Goal: Check status: Check status

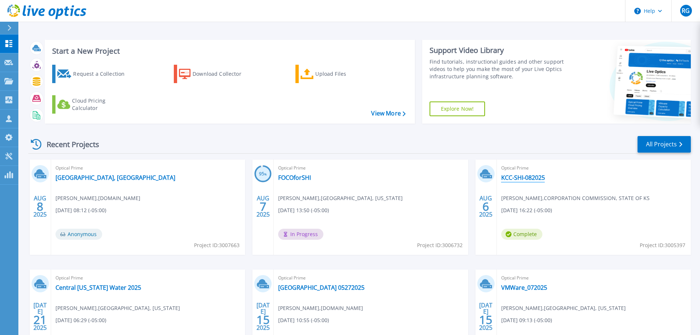
click at [528, 179] on link "KCC-SHI-082025" at bounding box center [523, 177] width 44 height 7
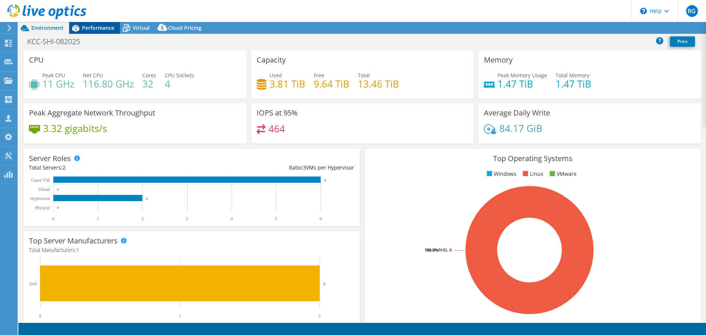
click at [103, 28] on span "Performance" at bounding box center [98, 27] width 32 height 7
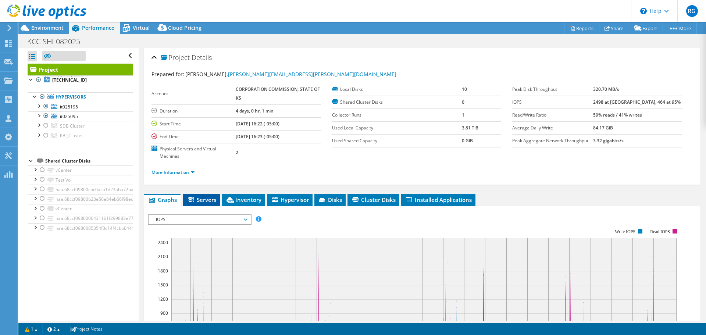
click at [207, 199] on span "Servers" at bounding box center [201, 199] width 29 height 7
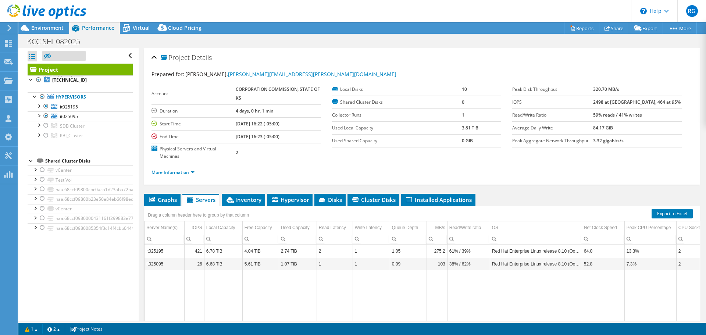
click at [437, 321] on div "Project Actions Project Actions Reports Share Export vSAN ReadyNode Sizer" at bounding box center [361, 178] width 687 height 313
drag, startPoint x: 439, startPoint y: 311, endPoint x: 511, endPoint y: 307, distance: 72.2
click at [511, 307] on tr "Data grid" at bounding box center [503, 316] width 718 height 92
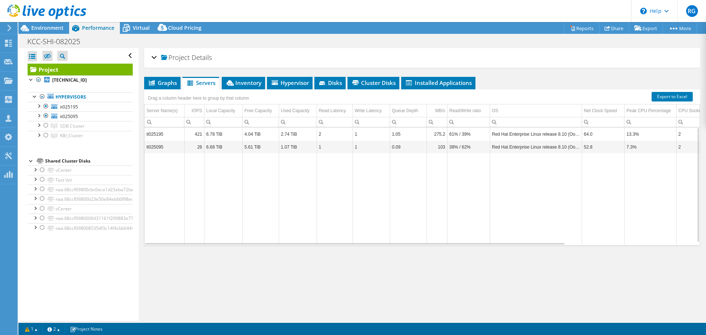
click at [470, 296] on div "Project Details Prepared for: Andrew Gorman, Andrew.Gorman@ks.gov Account CORPO…" at bounding box center [422, 184] width 567 height 272
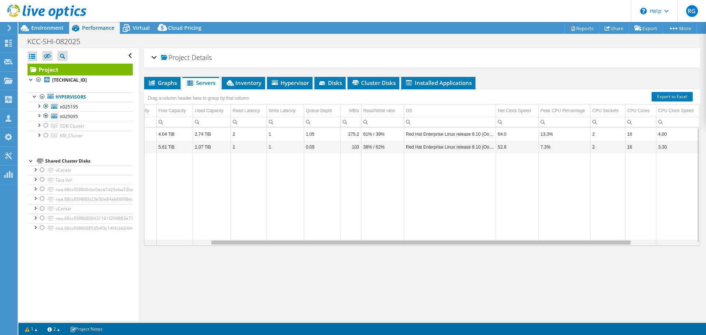
scroll to position [0, 86]
drag, startPoint x: 475, startPoint y: 244, endPoint x: 546, endPoint y: 234, distance: 70.9
click at [546, 234] on body "RG Partner Team Member Robert Gregory robert_gregory@shi.com shi.com My Profile…" at bounding box center [353, 167] width 706 height 335
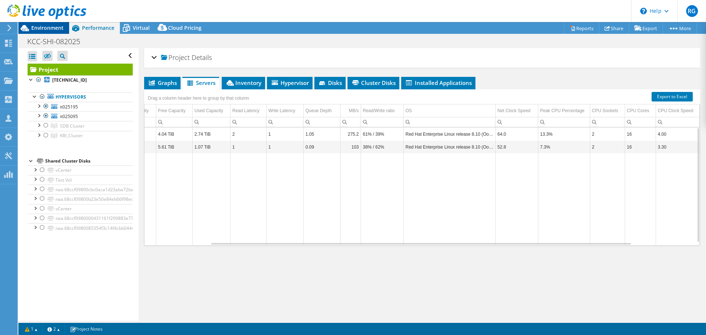
click at [53, 26] on span "Environment" at bounding box center [47, 27] width 32 height 7
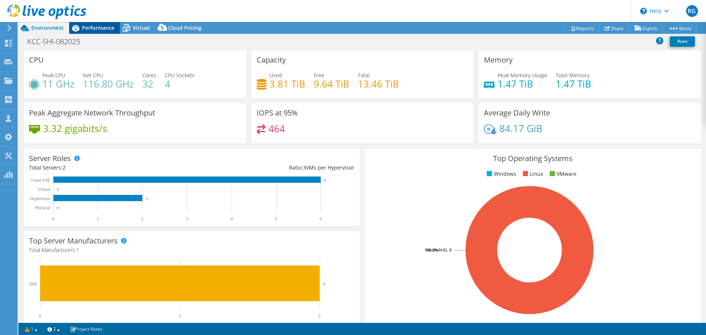
click at [101, 26] on span "Performance" at bounding box center [98, 27] width 32 height 7
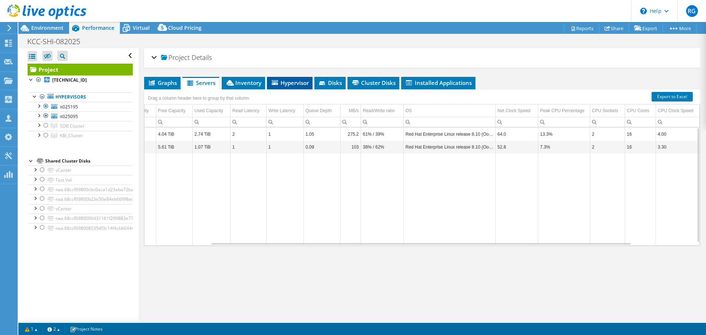
click at [285, 83] on span "Hypervisor" at bounding box center [290, 82] width 38 height 7
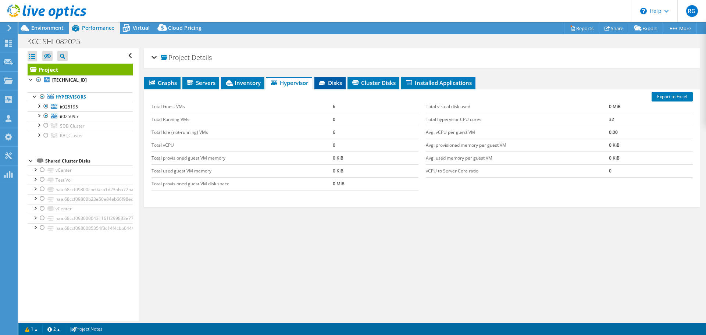
click at [339, 83] on span "Disks" at bounding box center [330, 82] width 24 height 7
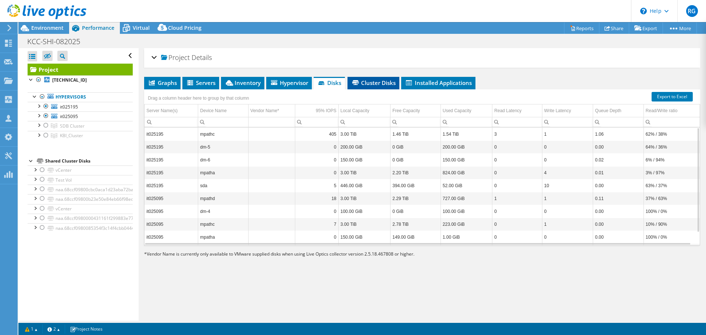
click at [383, 83] on span "Cluster Disks" at bounding box center [373, 82] width 44 height 7
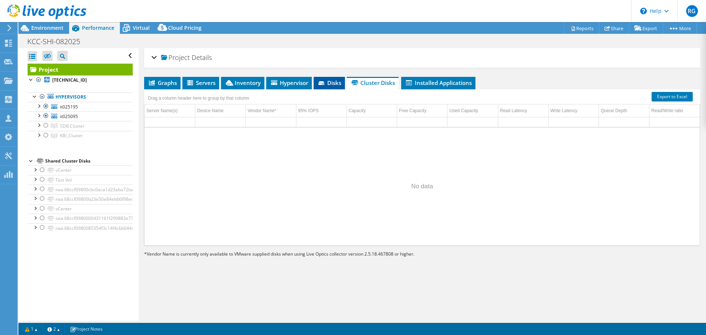
click at [336, 83] on span "Disks" at bounding box center [329, 82] width 24 height 7
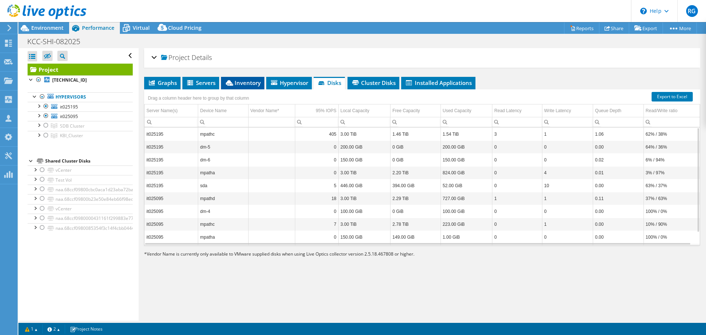
click at [239, 83] on span "Inventory" at bounding box center [243, 82] width 36 height 7
